Goal: Task Accomplishment & Management: Manage account settings

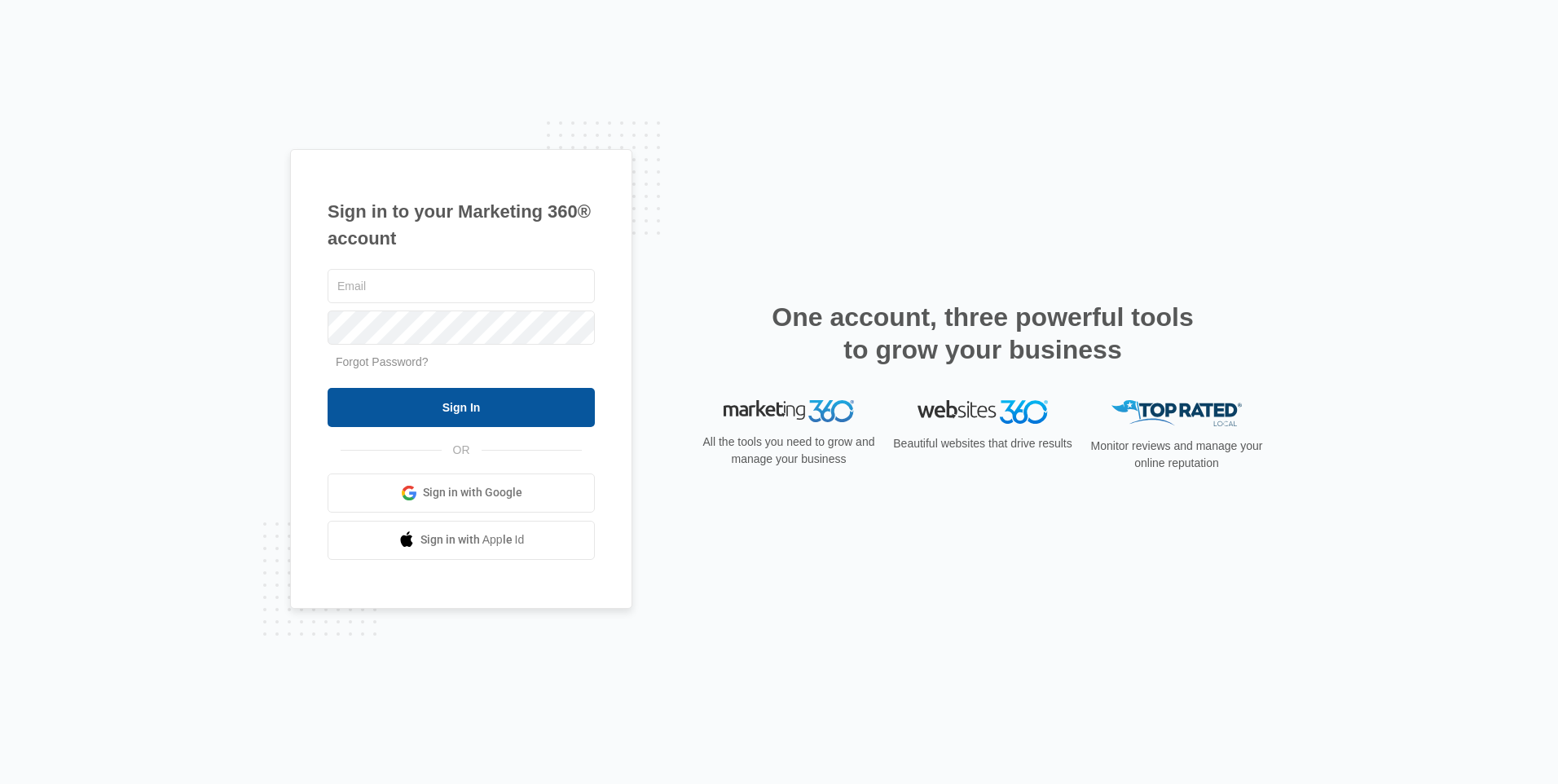
type input "[EMAIL_ADDRESS][DOMAIN_NAME]"
click at [493, 400] on input "Sign In" at bounding box center [461, 407] width 268 height 39
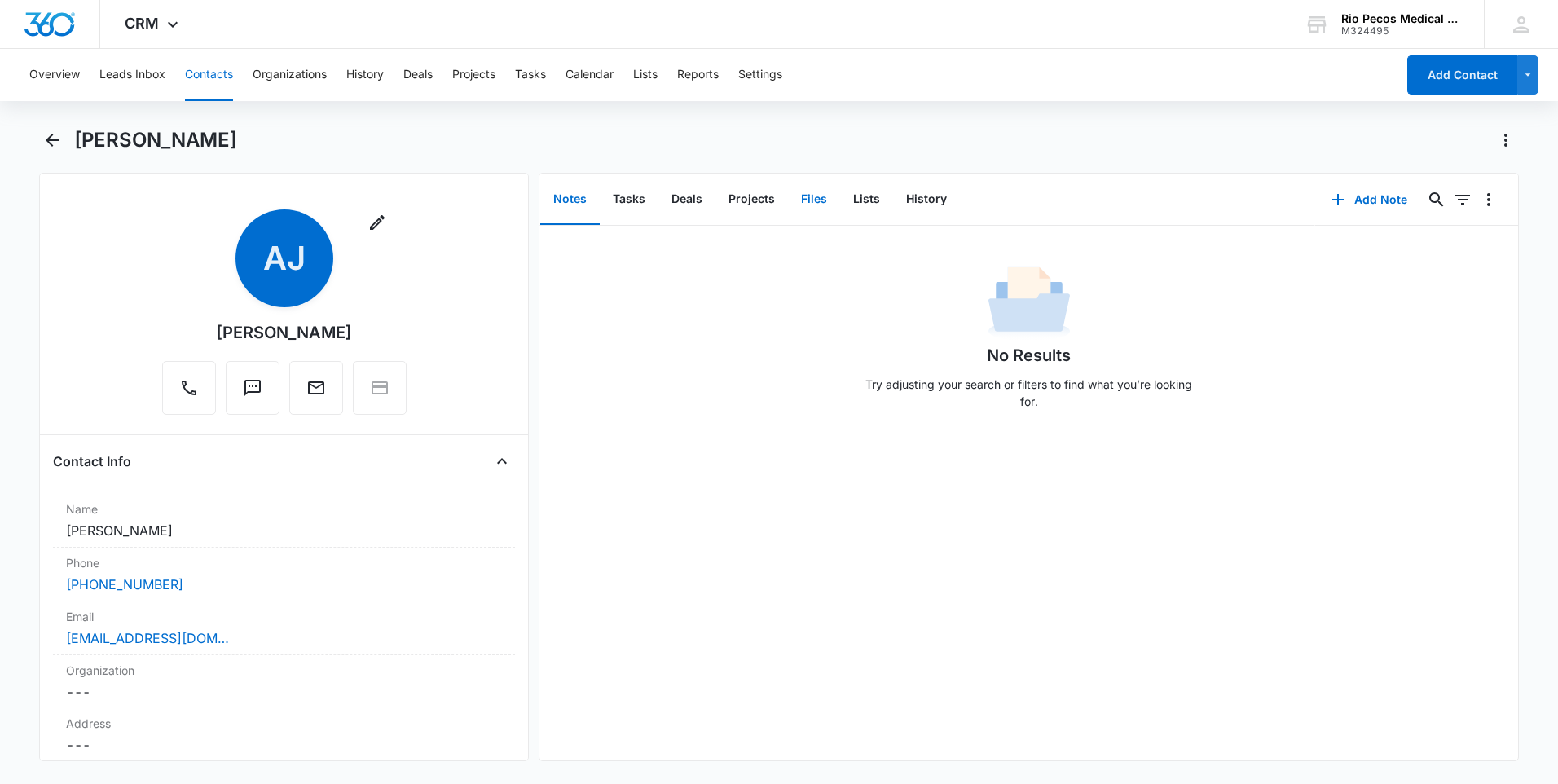
click at [808, 198] on button "Files" at bounding box center [814, 199] width 53 height 51
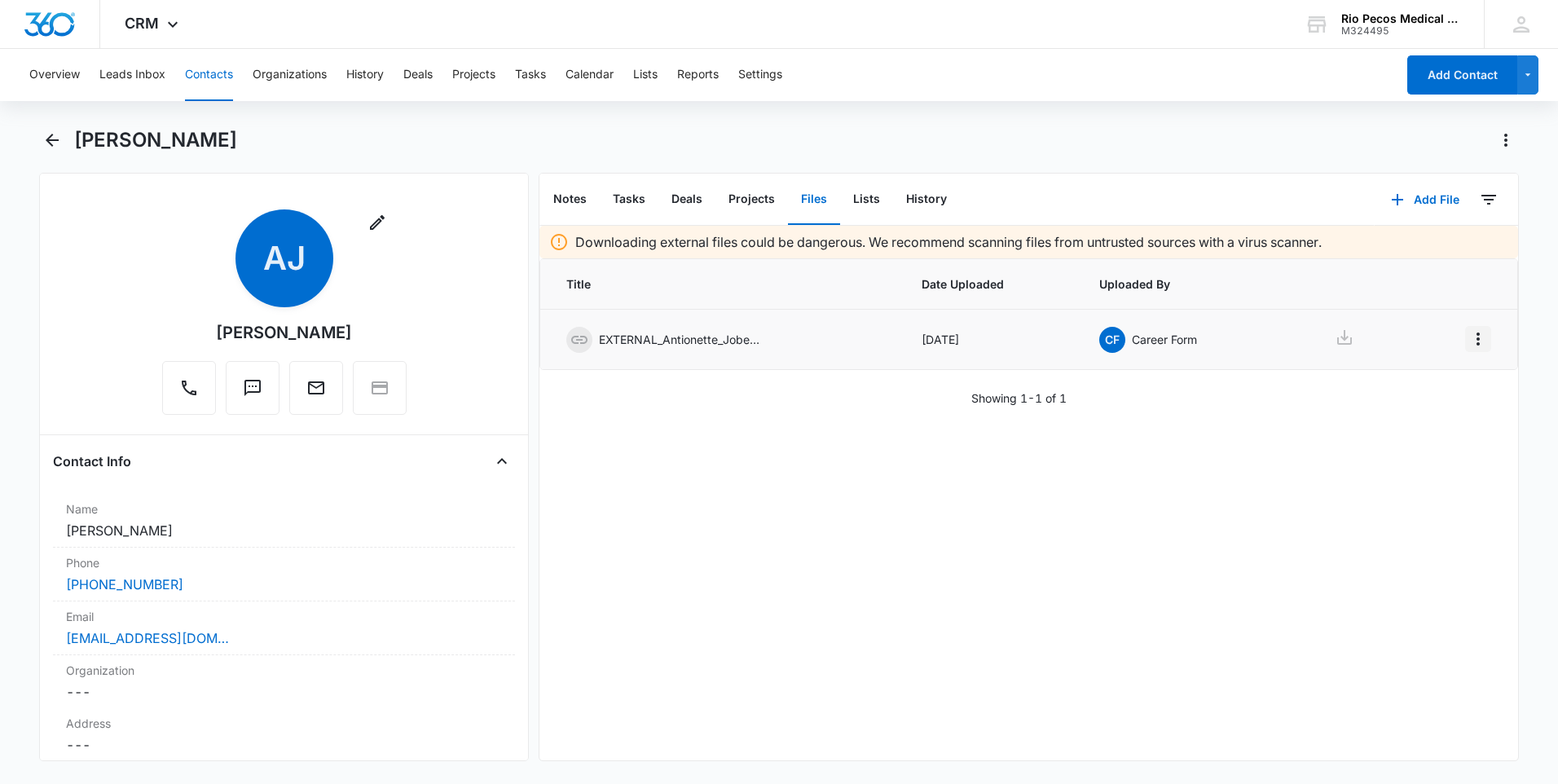
click at [1477, 339] on icon "Overflow Menu" at bounding box center [1479, 339] width 3 height 13
click at [1339, 422] on div "Downloading external files could be dangerous. We recommend scanning files from…" at bounding box center [1029, 493] width 979 height 535
click at [1335, 339] on icon at bounding box center [1344, 337] width 19 height 19
